Goal: Task Accomplishment & Management: Manage account settings

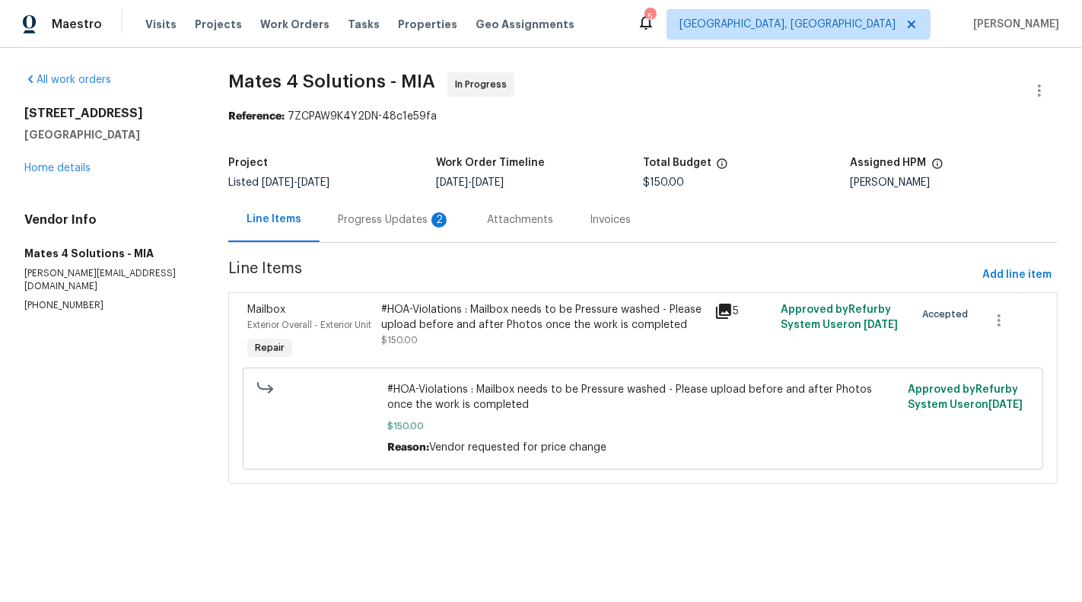
click at [437, 340] on div "#HOA-Violations : Mailbox needs to be Pressure washed - Please upload before an…" at bounding box center [543, 325] width 324 height 46
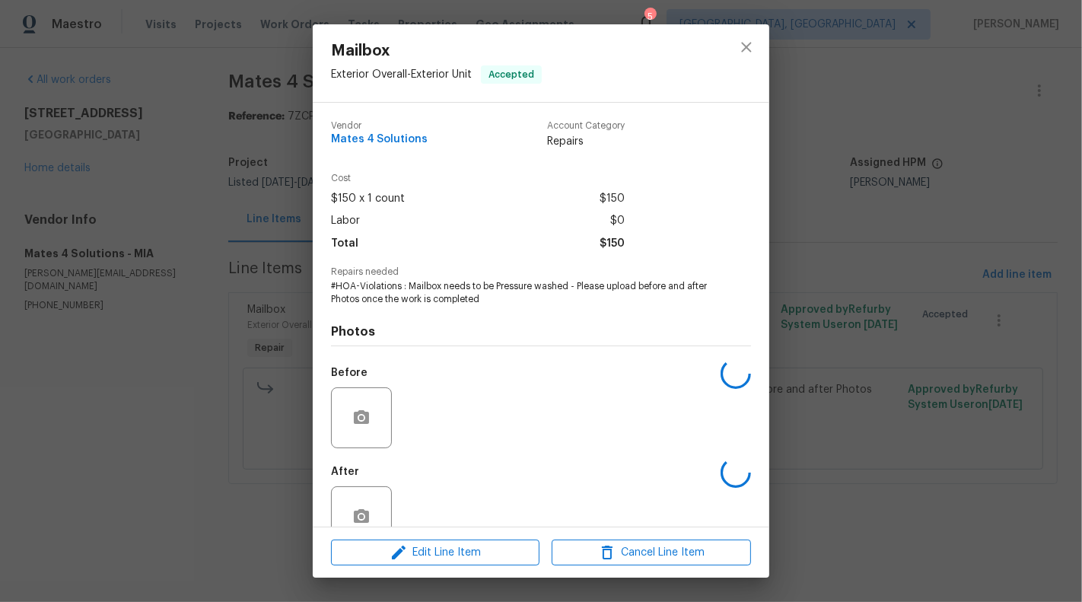
scroll to position [36, 0]
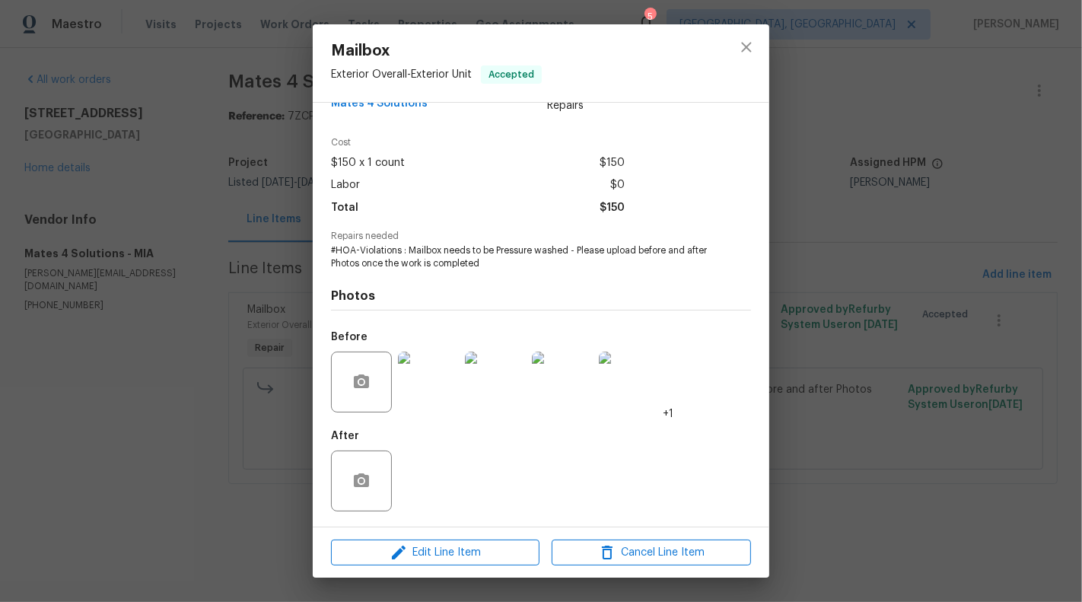
click at [422, 409] on img at bounding box center [428, 382] width 61 height 61
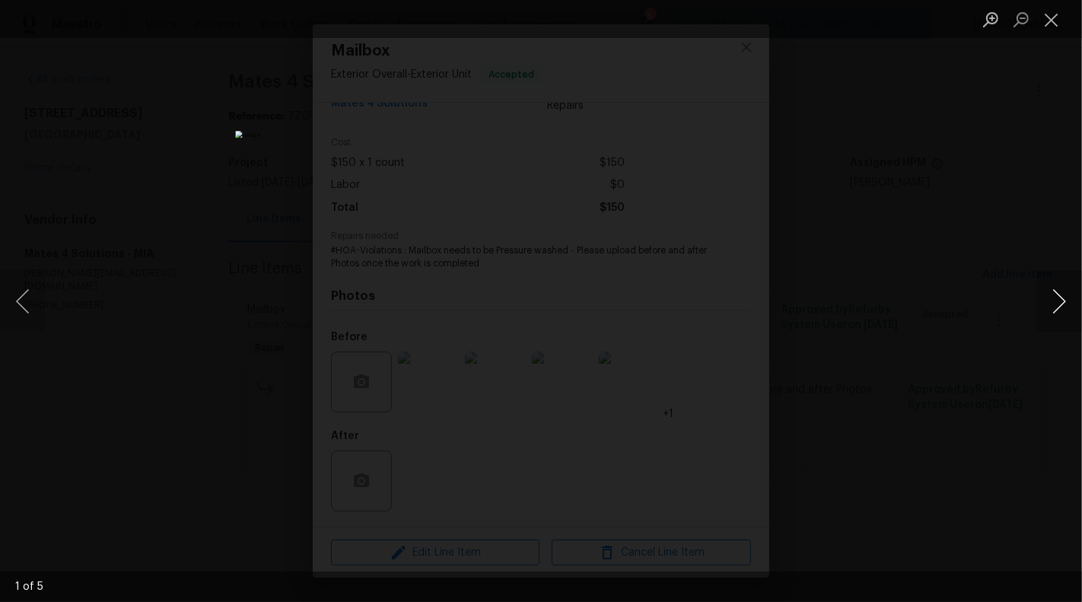
click at [1057, 311] on button "Next image" at bounding box center [1060, 301] width 46 height 61
click at [1060, 311] on button "Next image" at bounding box center [1060, 301] width 46 height 61
click at [1059, 311] on button "Next image" at bounding box center [1060, 301] width 46 height 61
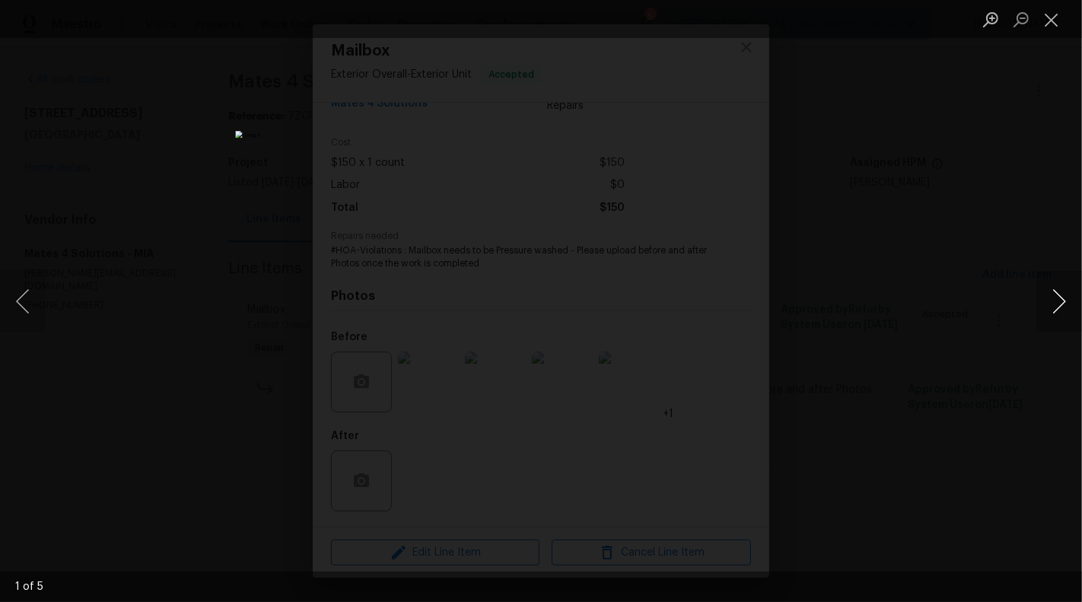
click at [1059, 311] on button "Next image" at bounding box center [1060, 301] width 46 height 61
click at [1050, 21] on button "Close lightbox" at bounding box center [1052, 19] width 30 height 27
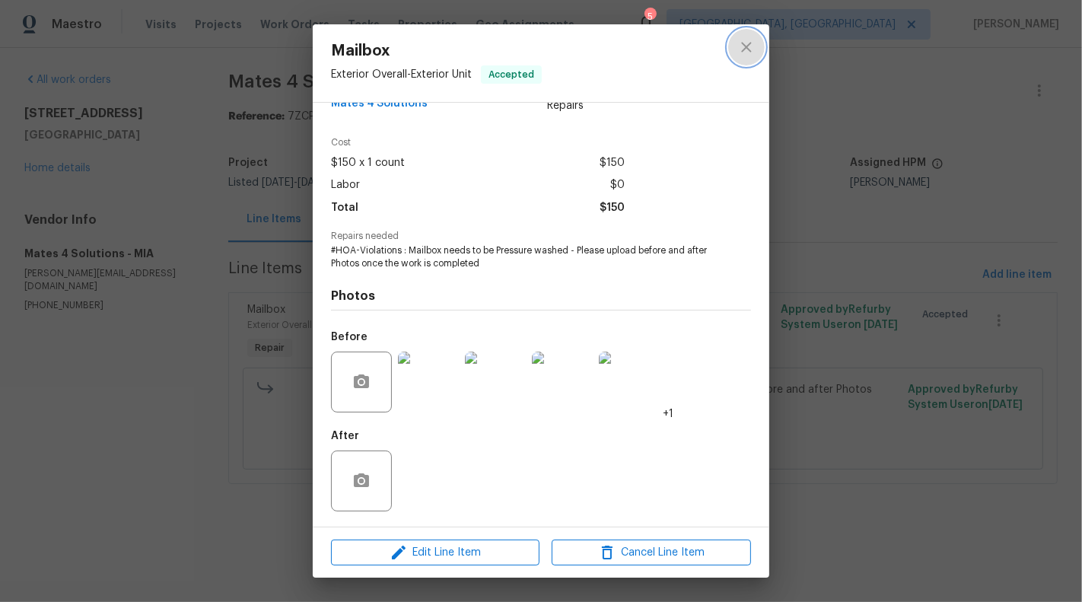
click at [741, 48] on icon "close" at bounding box center [747, 47] width 18 height 18
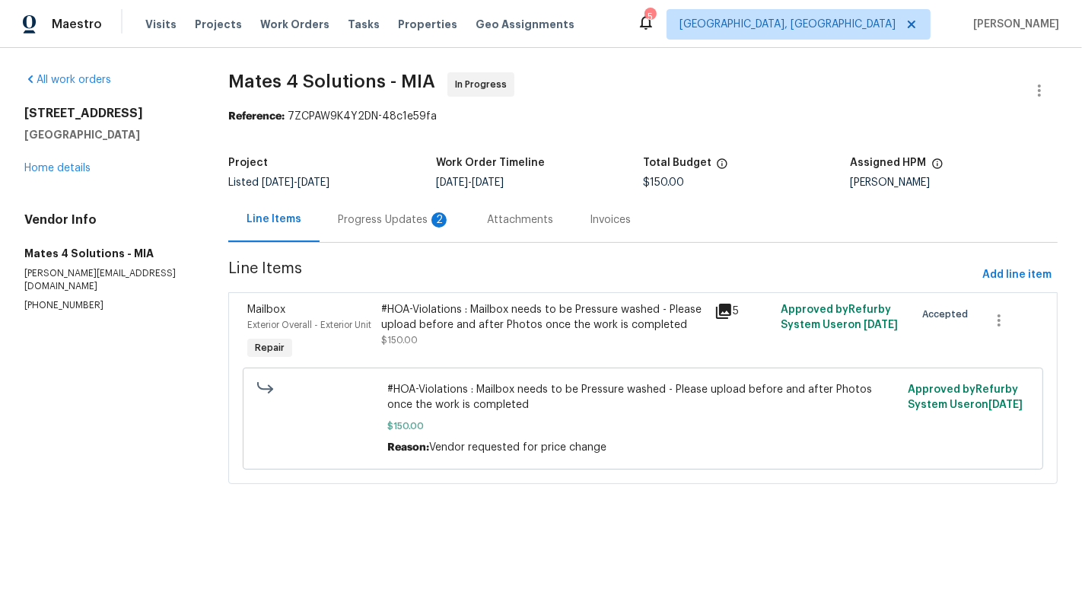
click at [515, 327] on div "#HOA-Violations : Mailbox needs to be Pressure washed - Please upload before an…" at bounding box center [543, 317] width 324 height 30
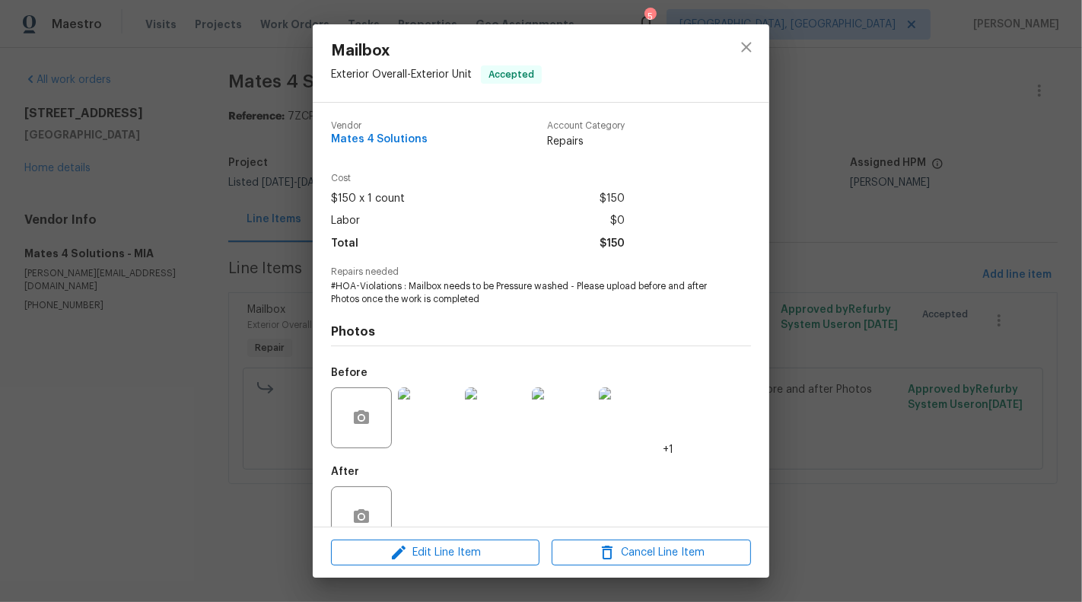
click at [162, 378] on div "Mailbox Exterior Overall - Exterior Unit Accepted Vendor Mates 4 Solutions Acco…" at bounding box center [541, 301] width 1082 height 602
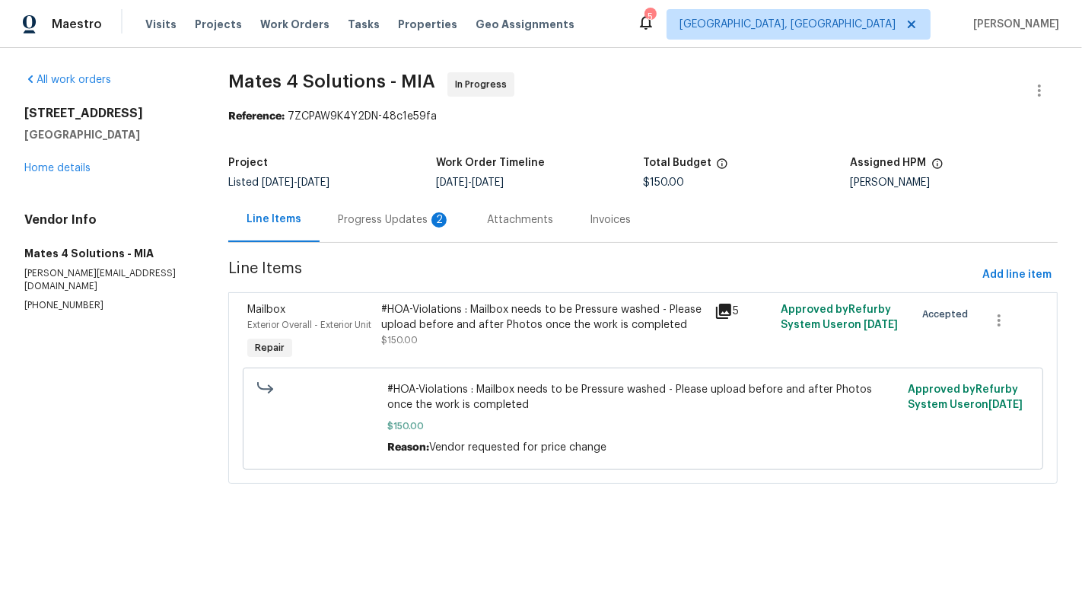
click at [413, 214] on div "Progress Updates 2" at bounding box center [394, 219] width 113 height 15
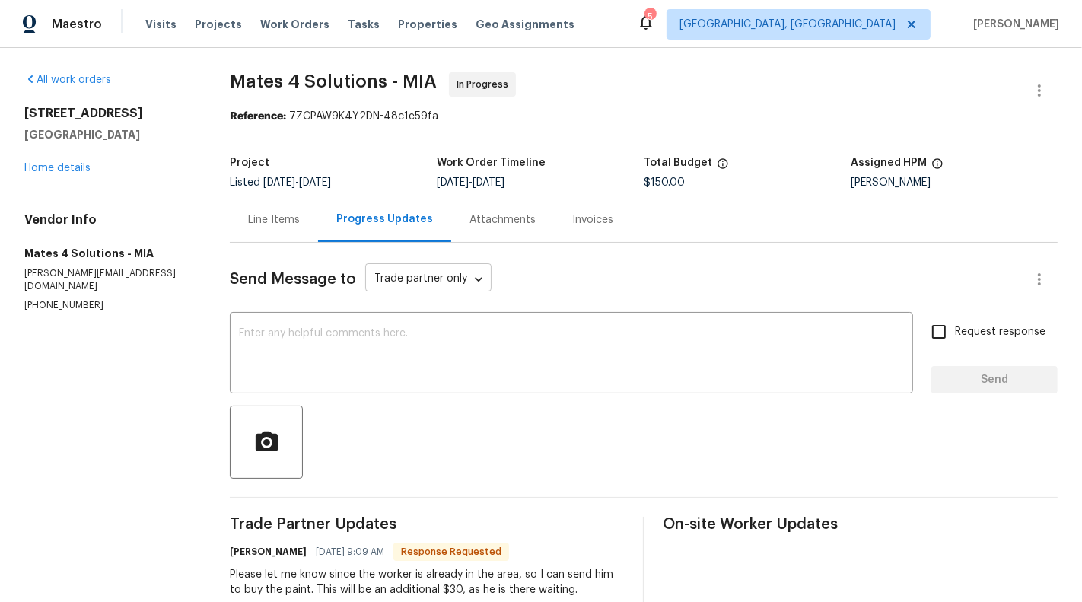
scroll to position [114, 0]
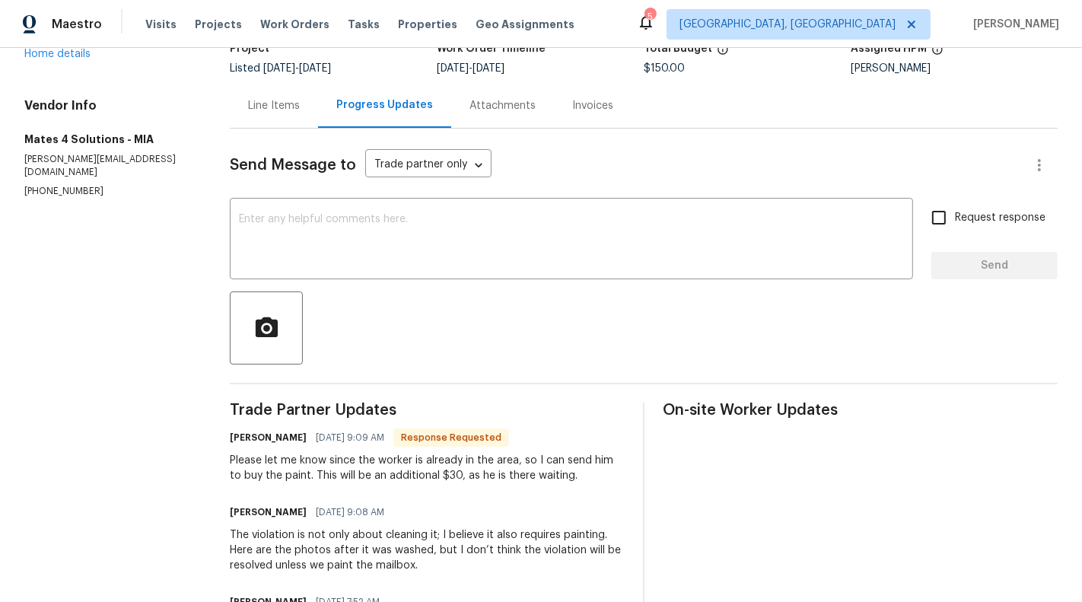
click at [268, 126] on div "Line Items" at bounding box center [274, 105] width 88 height 45
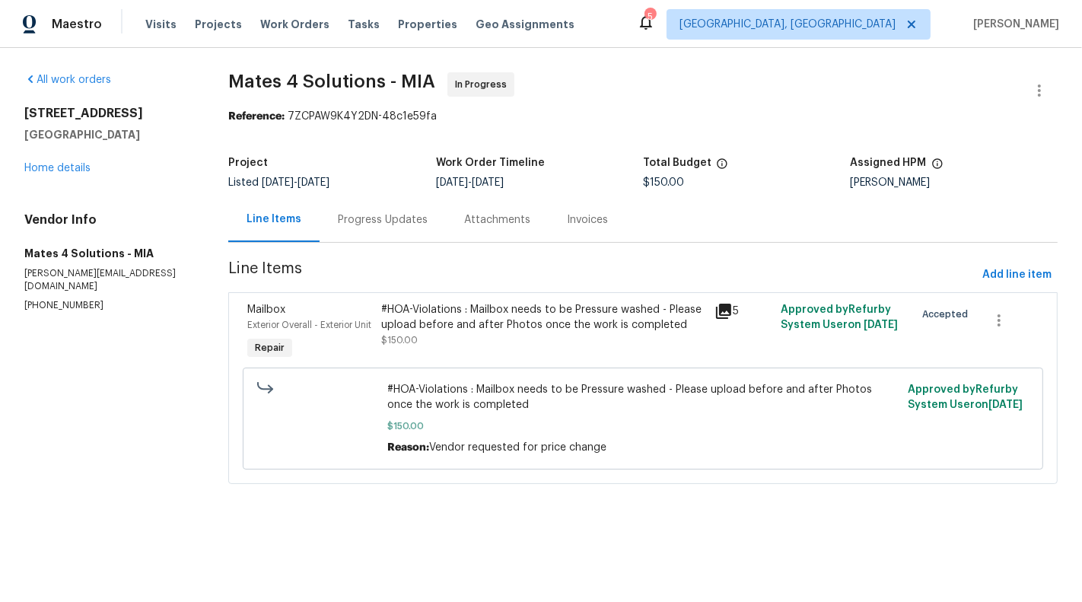
click at [553, 347] on div "#HOA-Violations : Mailbox needs to be Pressure washed - Please upload before an…" at bounding box center [543, 325] width 324 height 46
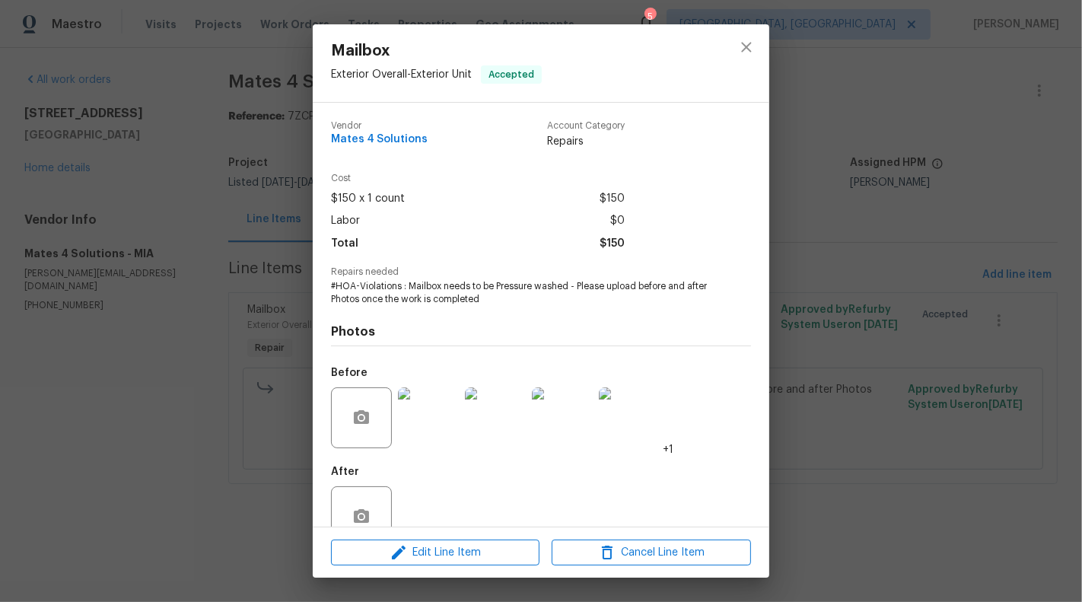
scroll to position [36, 0]
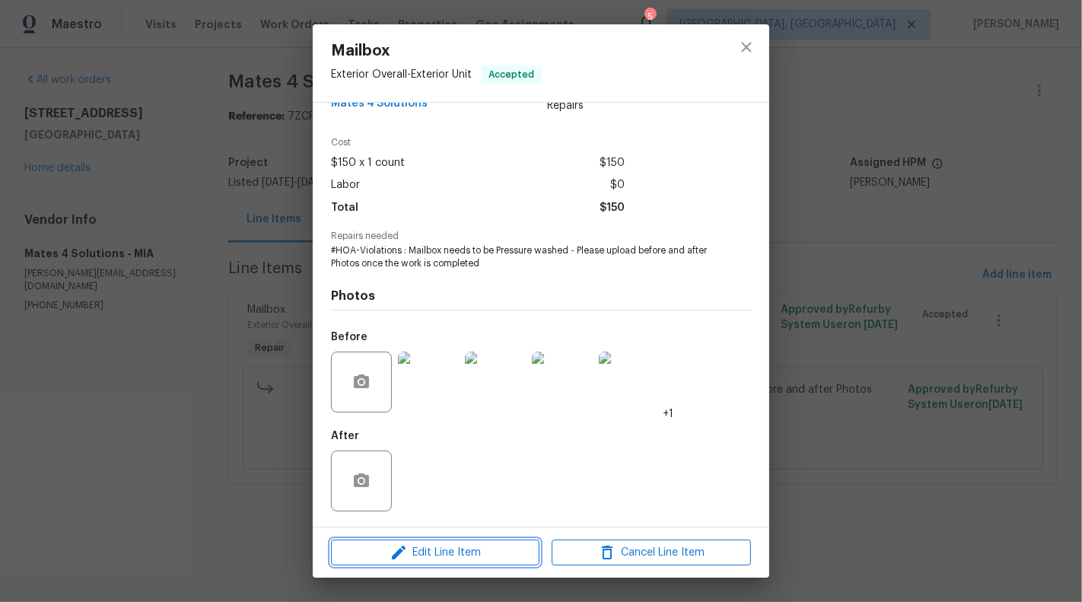
click at [432, 559] on span "Edit Line Item" at bounding box center [435, 552] width 199 height 19
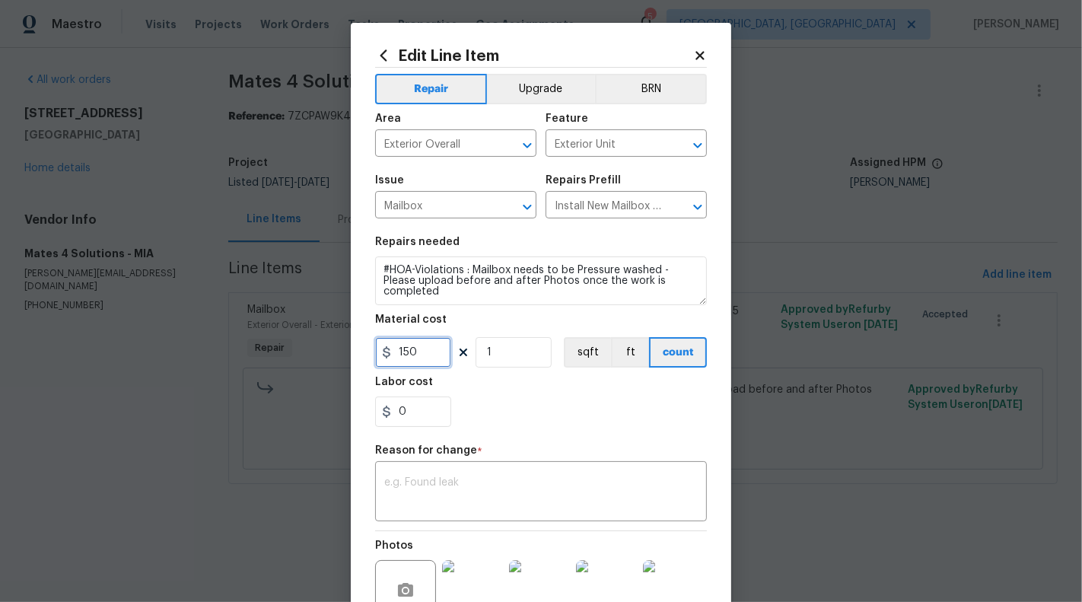
drag, startPoint x: 403, startPoint y: 350, endPoint x: 465, endPoint y: 350, distance: 62.4
click at [465, 350] on div "150 1 sqft ft count" at bounding box center [541, 352] width 332 height 30
type input "180"
click at [391, 483] on textarea at bounding box center [541, 493] width 314 height 32
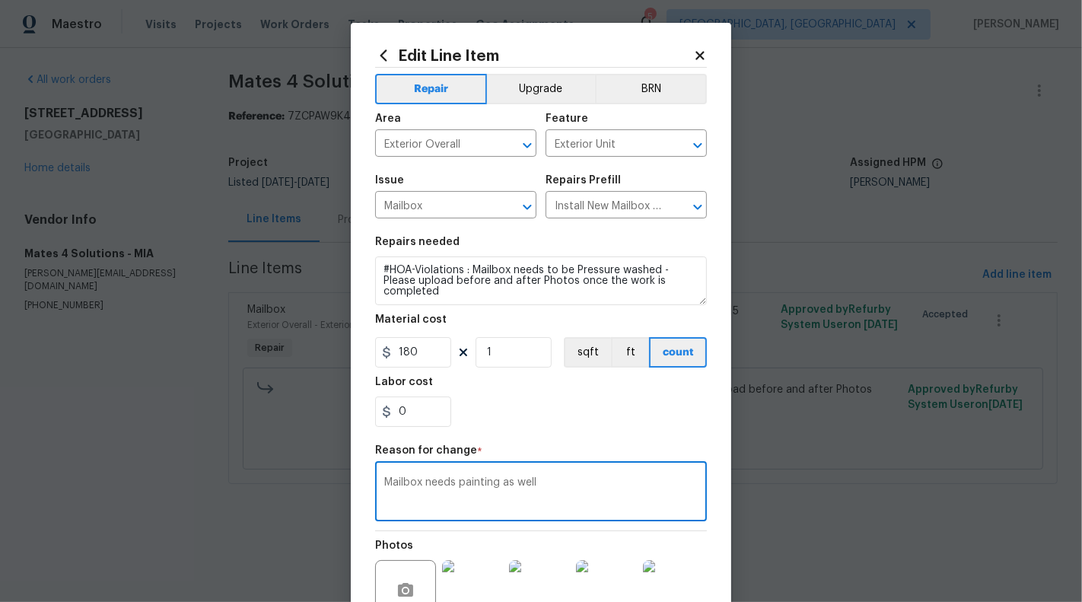
scroll to position [162, 0]
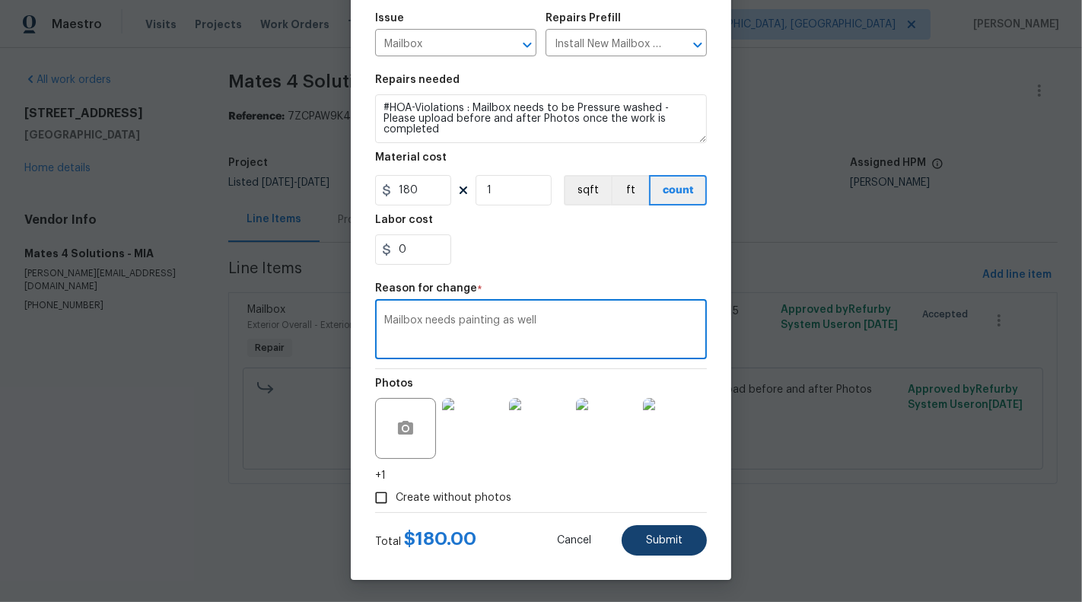
type textarea "Mailbox needs painting as well"
click at [677, 532] on button "Submit" at bounding box center [664, 540] width 85 height 30
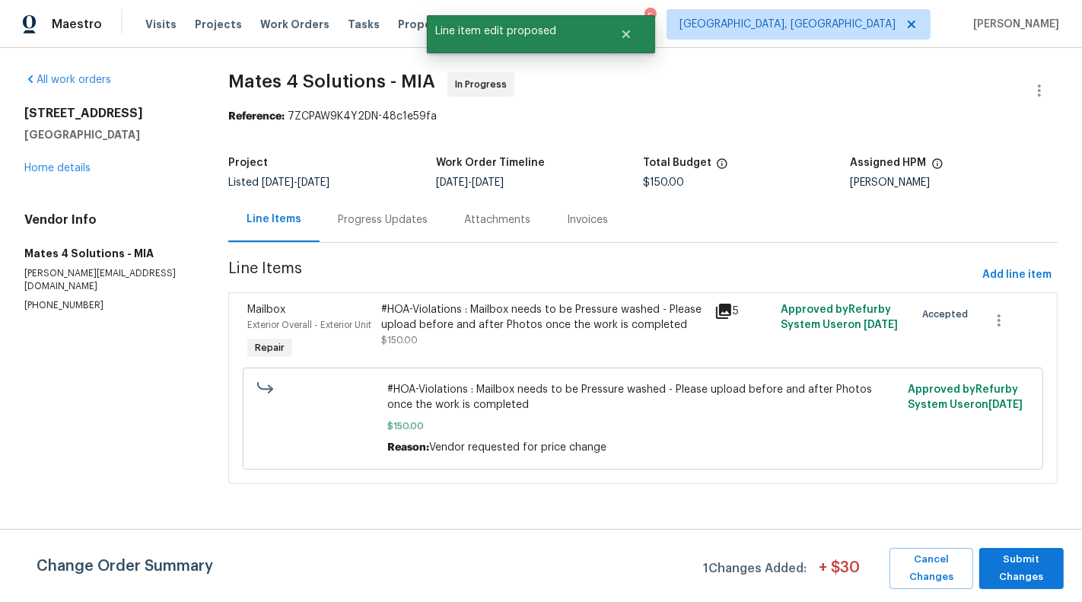
scroll to position [0, 0]
click at [1046, 569] on span "Submit Changes" at bounding box center [1021, 568] width 69 height 35
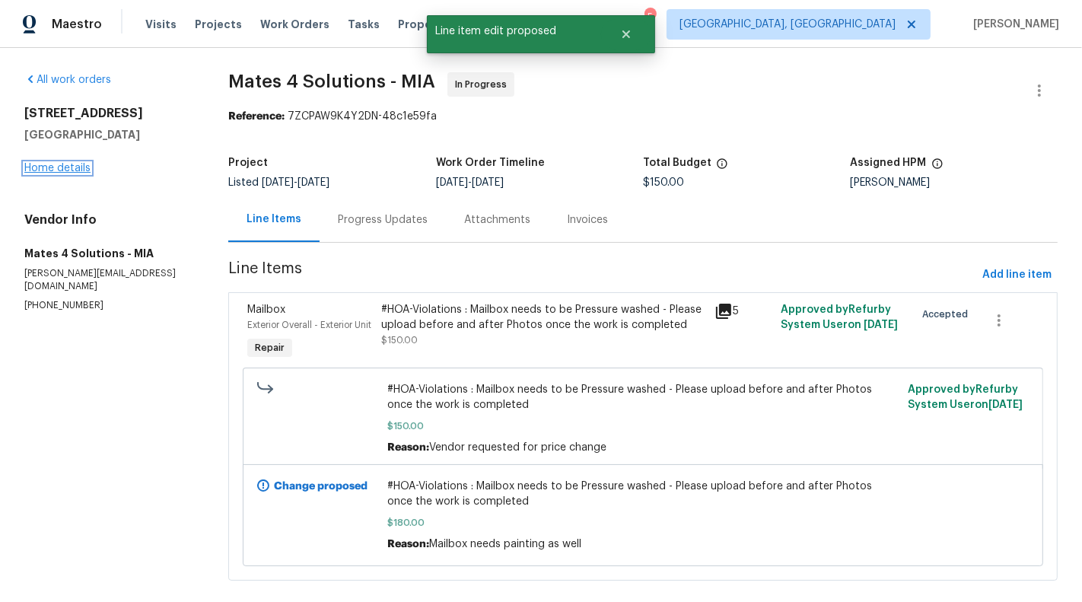
click at [56, 163] on link "Home details" at bounding box center [57, 168] width 66 height 11
